Goal: Find contact information: Find contact information

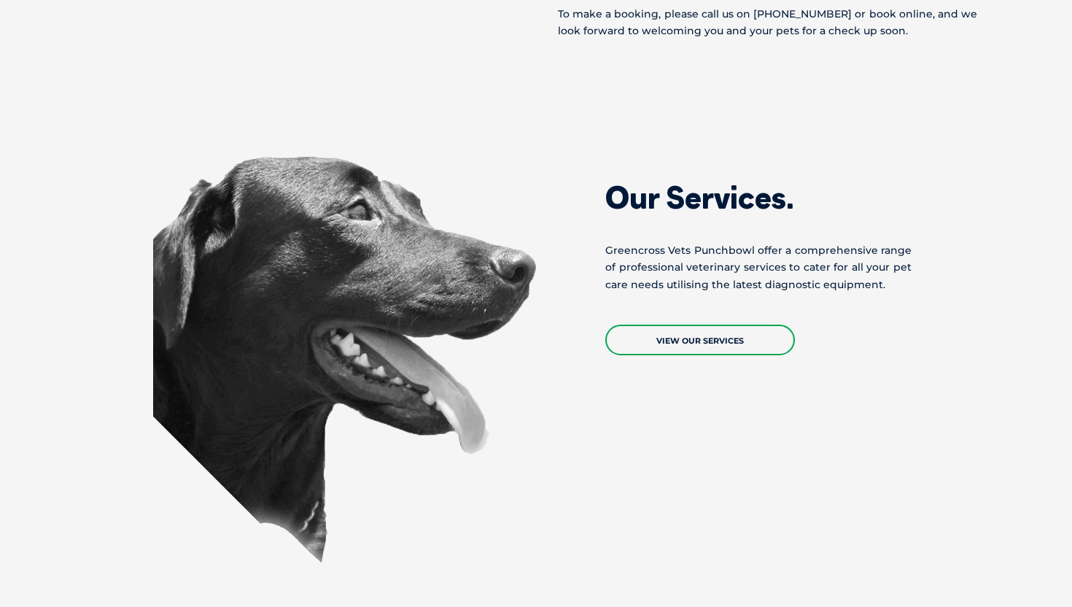
scroll to position [809, 0]
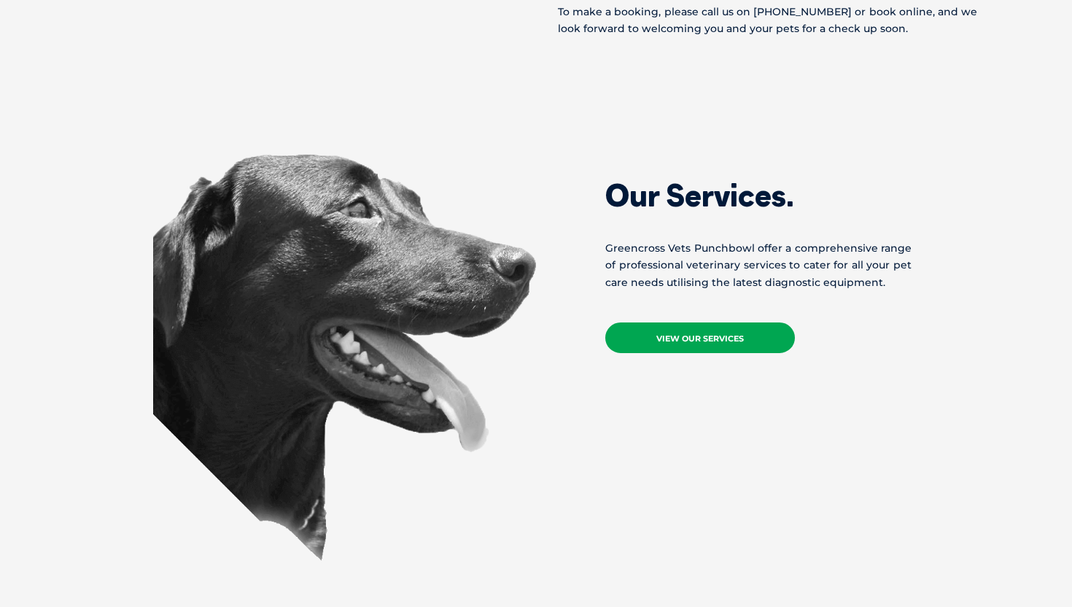
click at [633, 337] on link "View Our Services" at bounding box center [700, 337] width 190 height 31
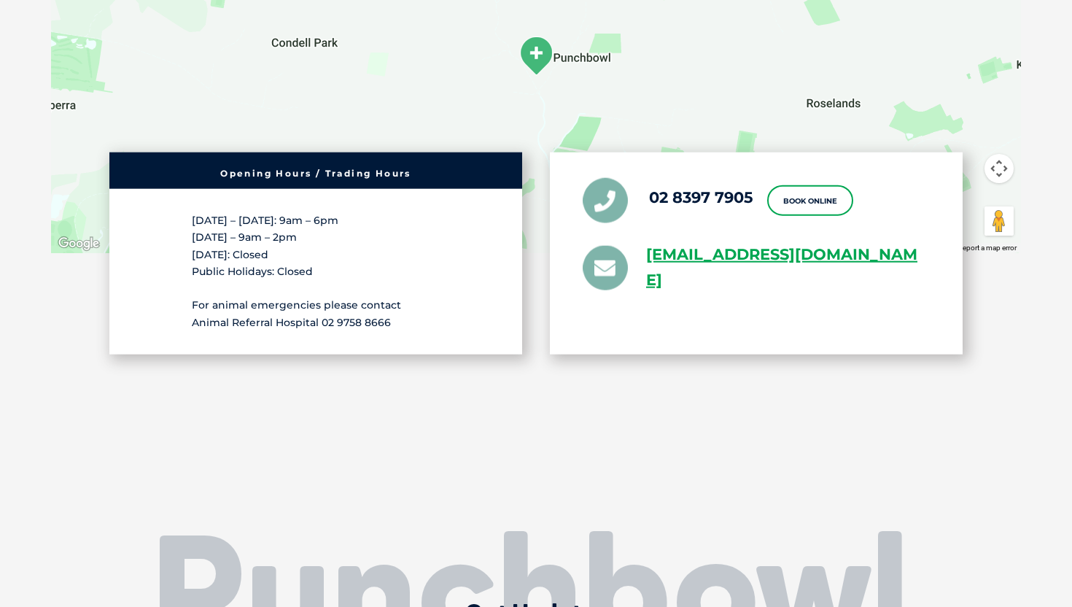
scroll to position [2545, 0]
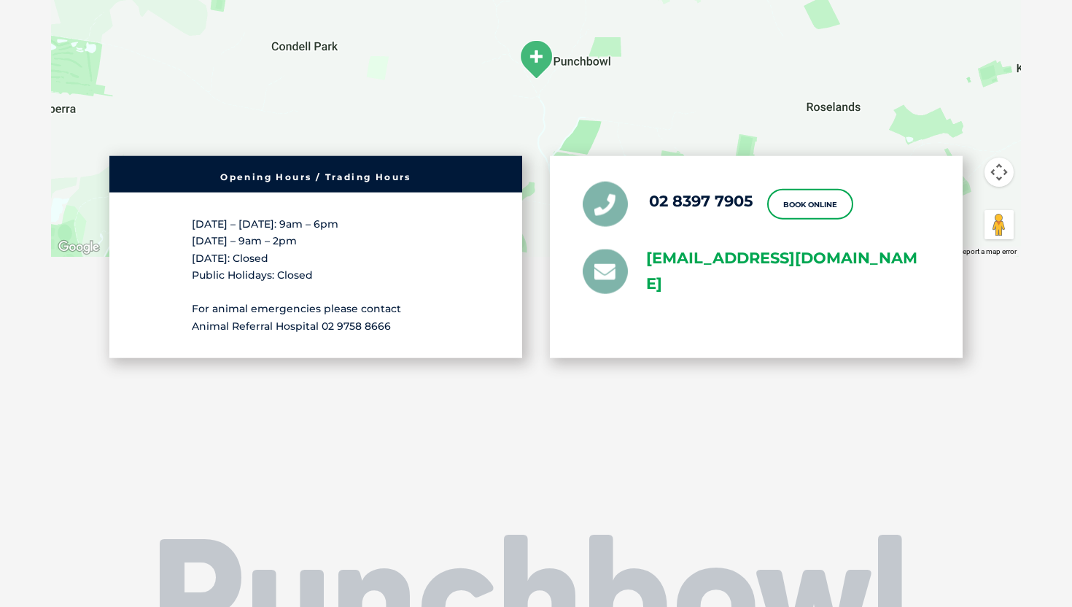
click at [707, 287] on link "[EMAIL_ADDRESS][DOMAIN_NAME]" at bounding box center [788, 271] width 284 height 51
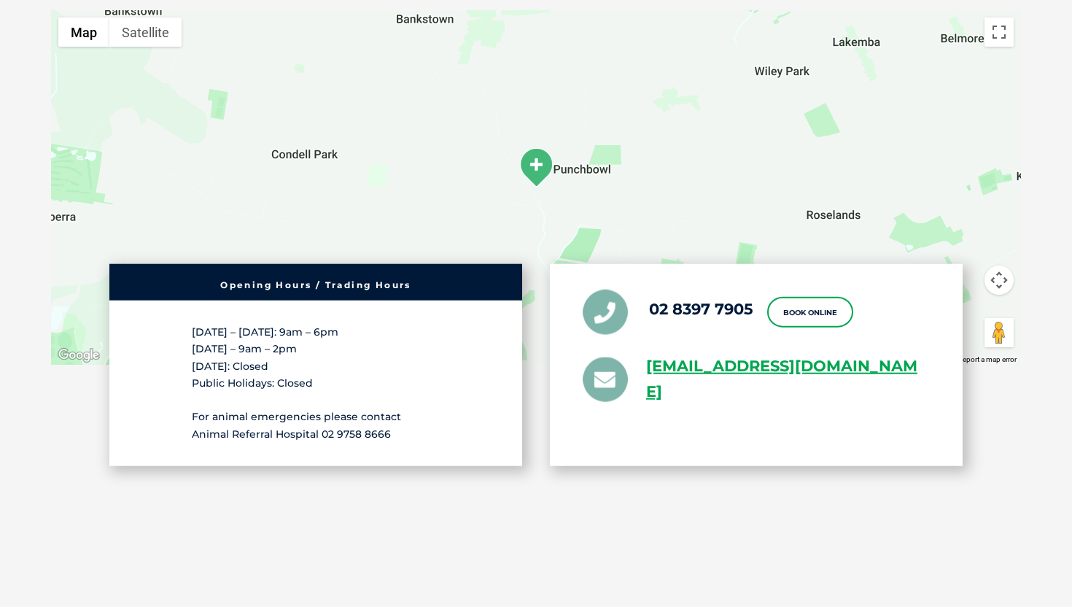
scroll to position [2429, 0]
